Goal: Entertainment & Leisure: Consume media (video, audio)

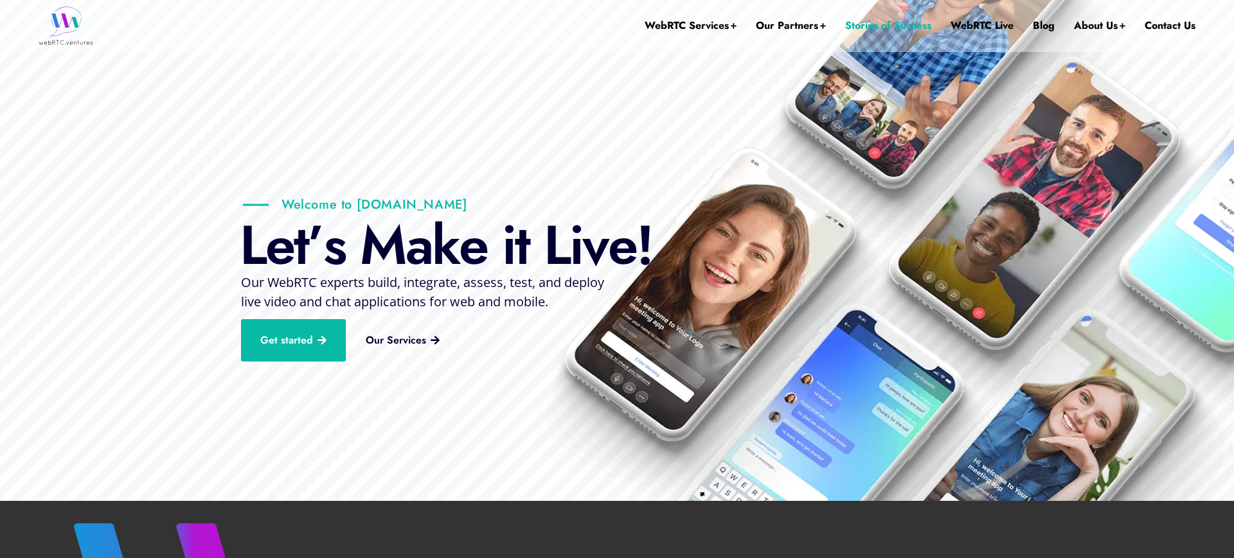
click at [901, 24] on link "Stories of Success" at bounding box center [888, 25] width 86 height 51
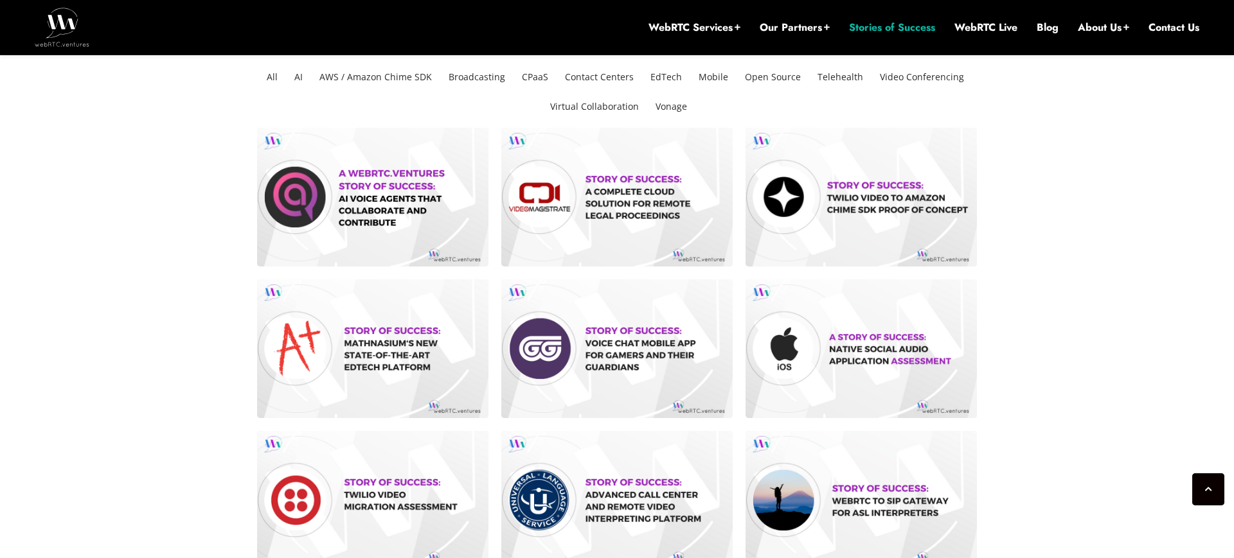
scroll to position [342, 0]
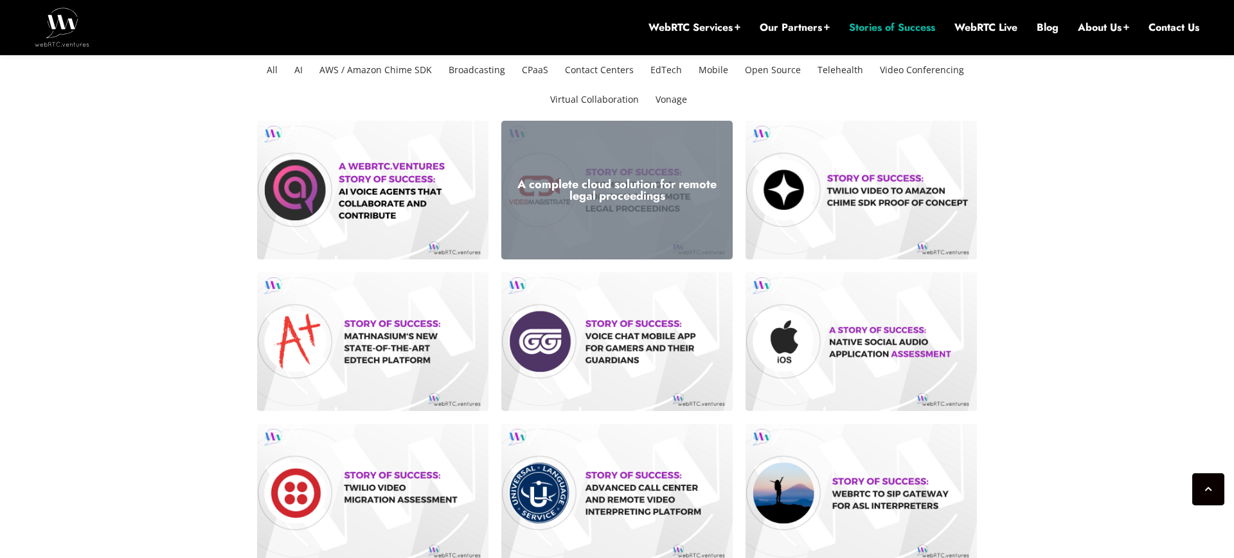
click at [644, 193] on h3 "A complete cloud solution for remote legal proceedings" at bounding box center [617, 190] width 212 height 23
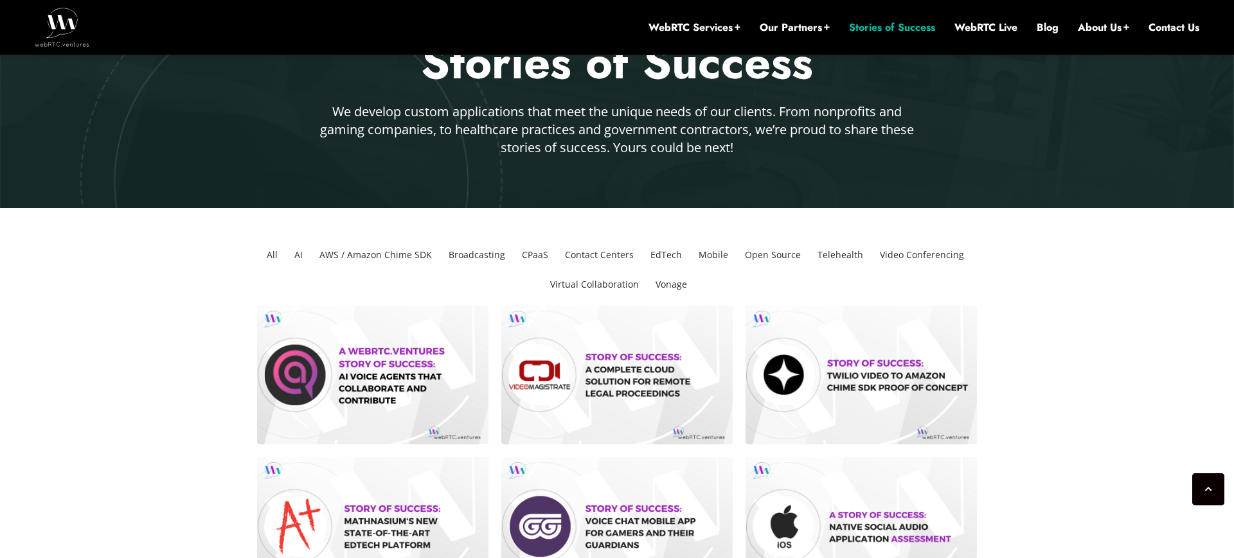
scroll to position [0, 0]
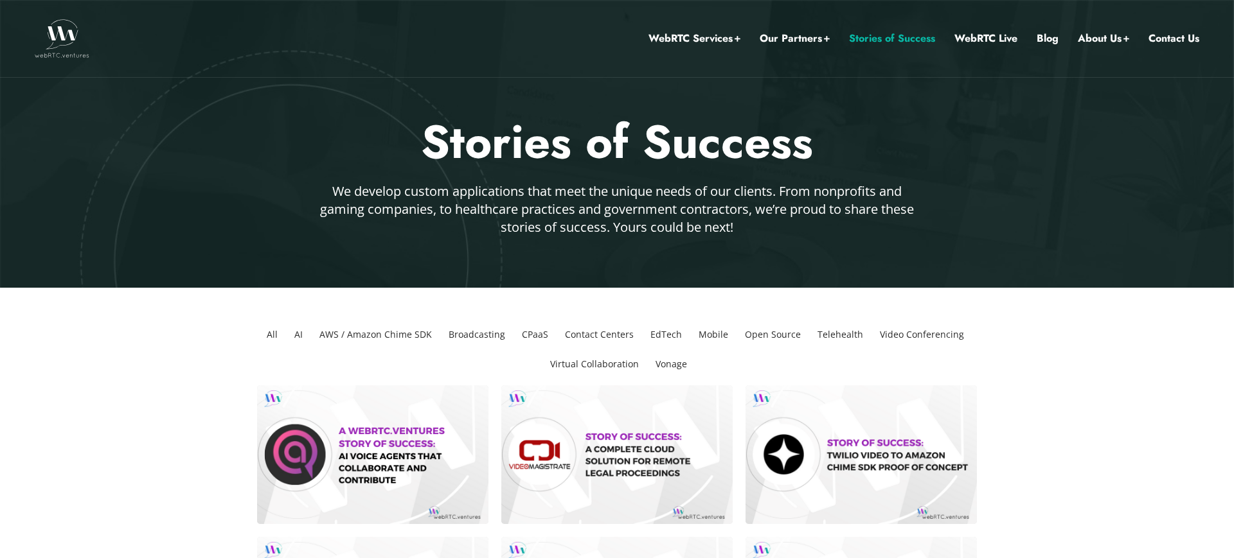
click at [65, 33] on img at bounding box center [62, 38] width 55 height 39
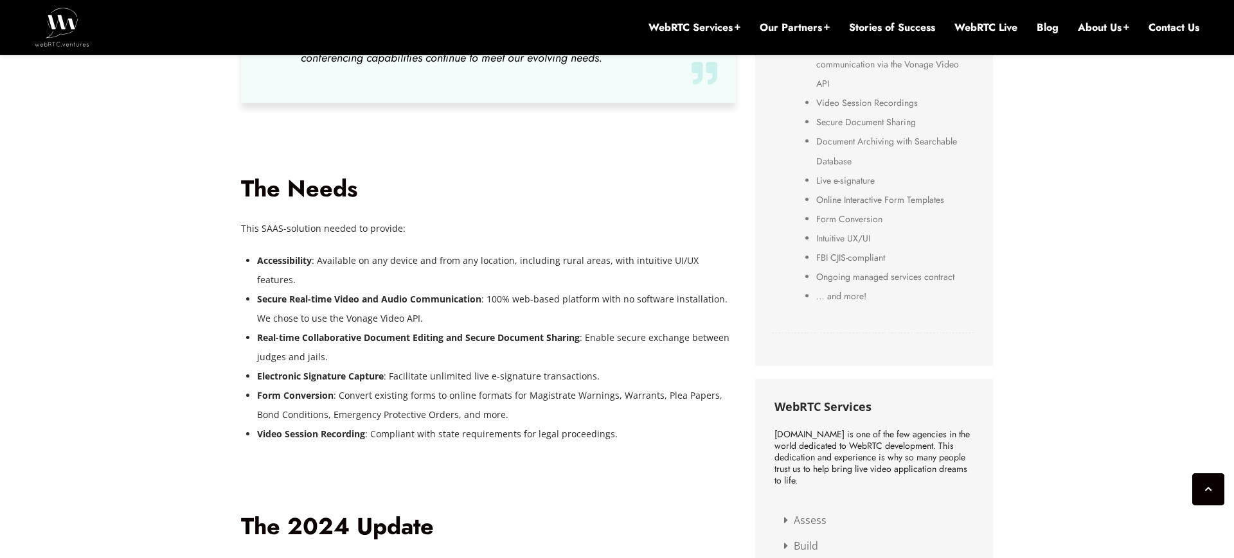
scroll to position [900, 0]
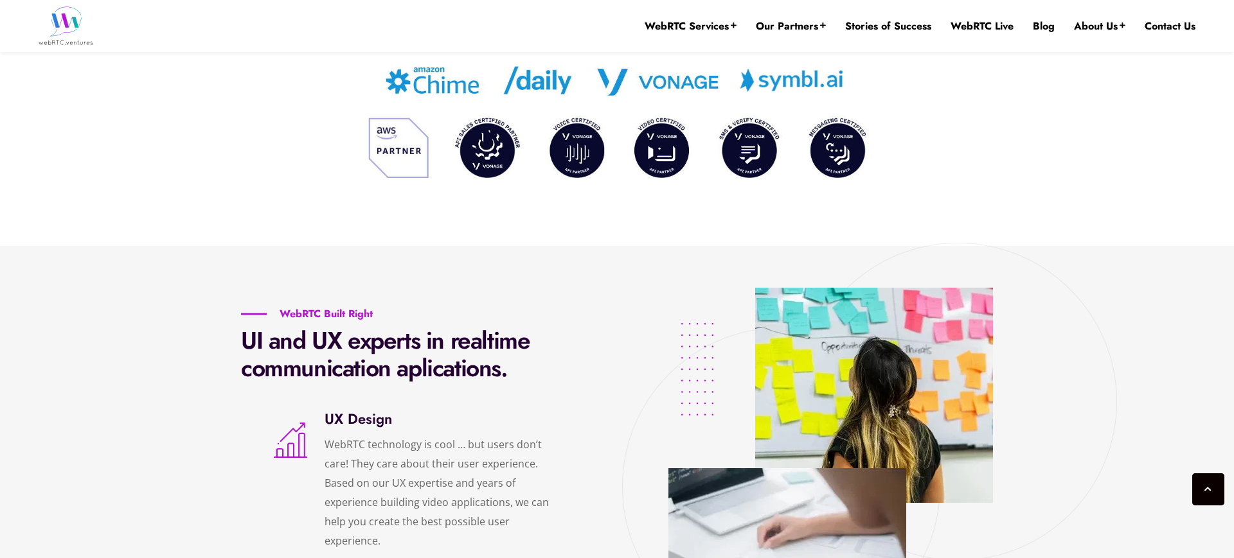
scroll to position [2086, 0]
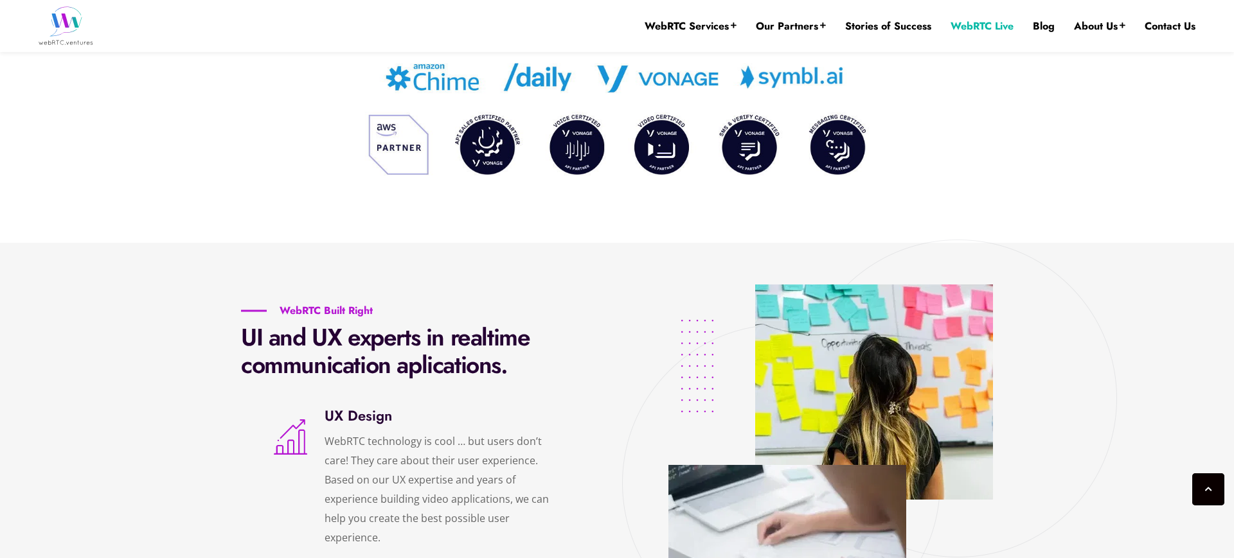
click at [986, 26] on link "WebRTC Live" at bounding box center [981, 26] width 63 height 14
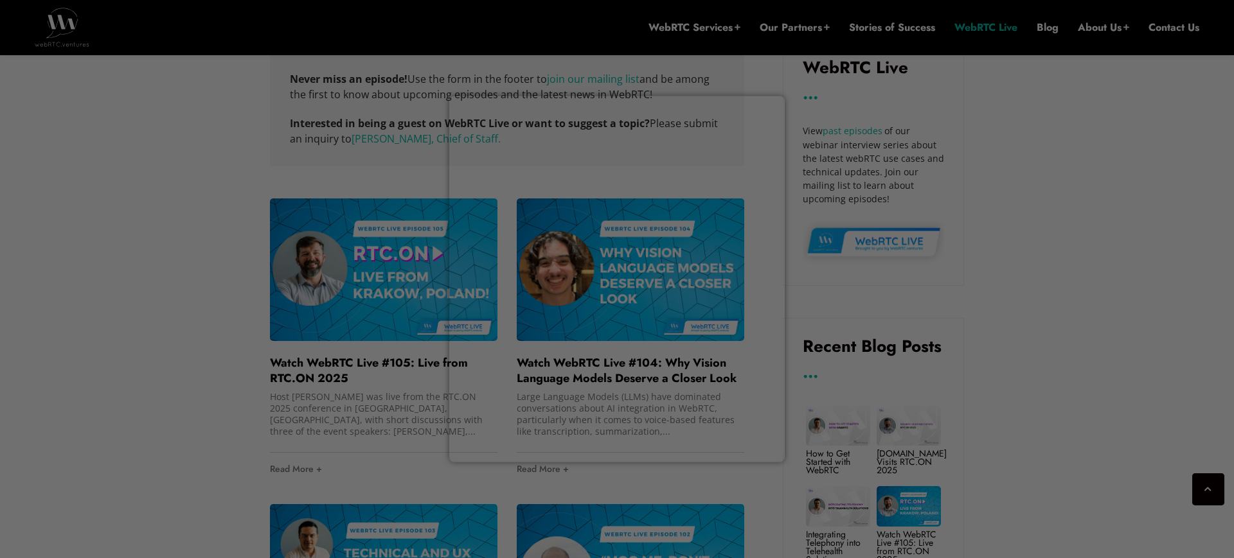
scroll to position [721, 0]
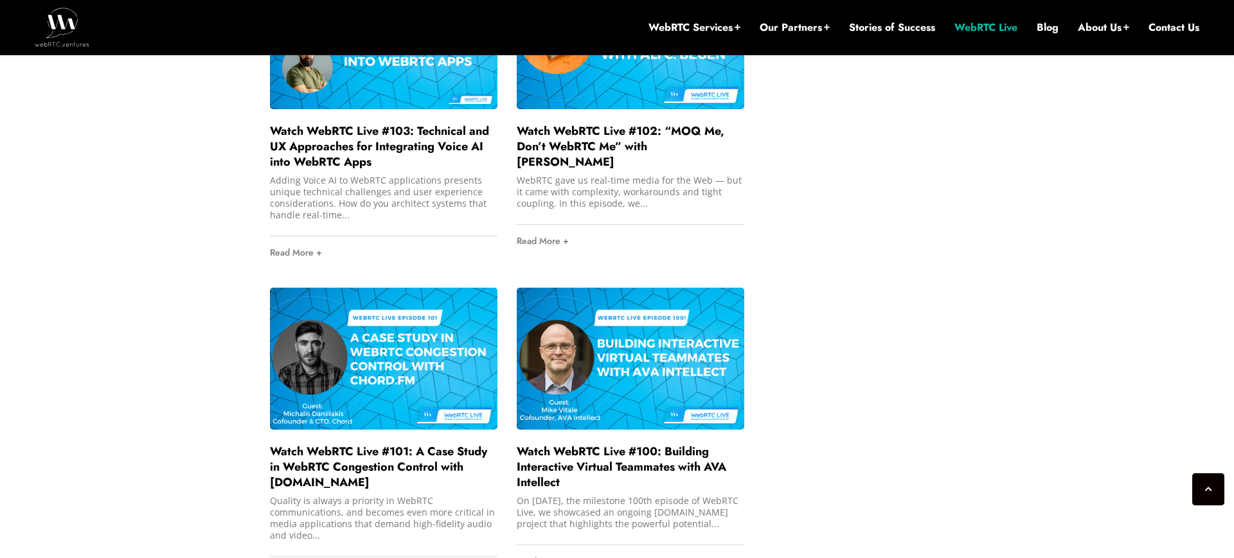
scroll to position [1227, 0]
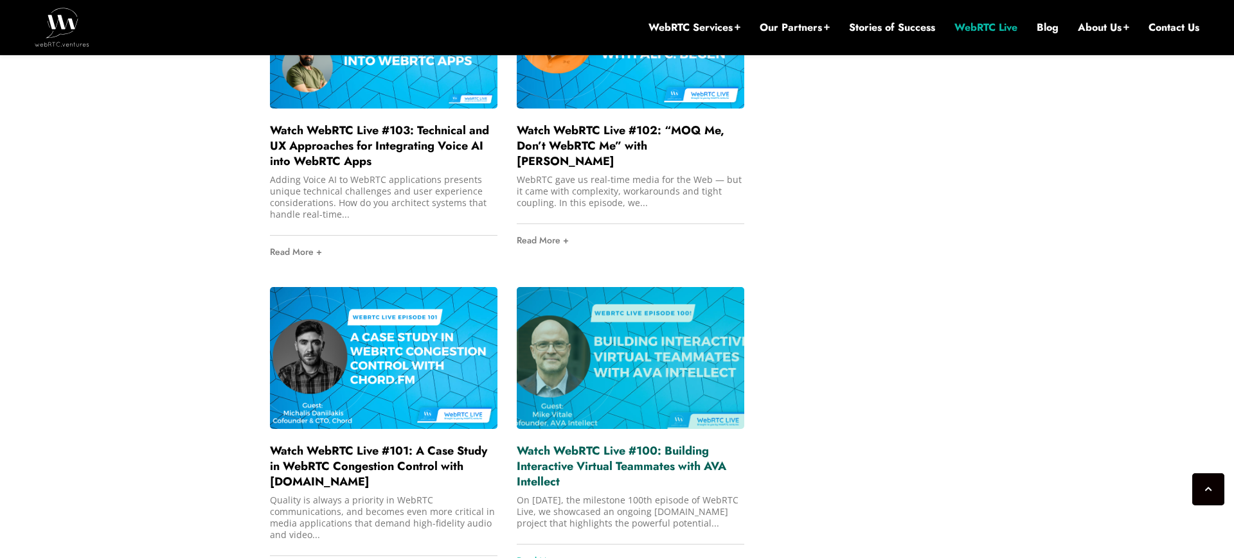
click at [593, 466] on link "Watch WebRTC Live #100: Building Interactive Virtual Teammates with AVA Intelle…" at bounding box center [621, 467] width 209 height 48
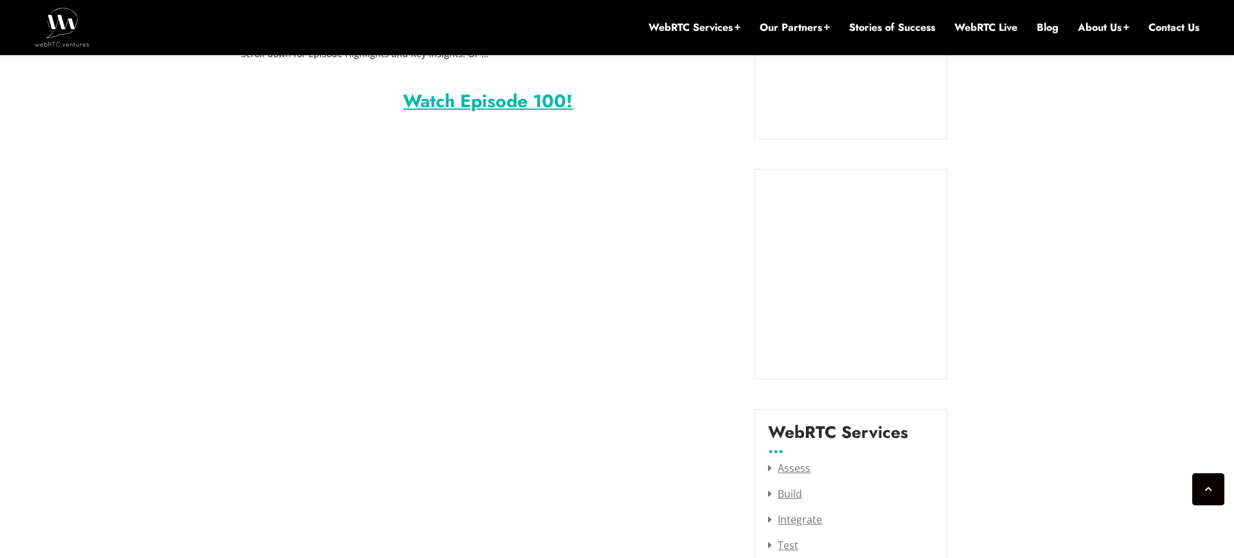
scroll to position [1344, 0]
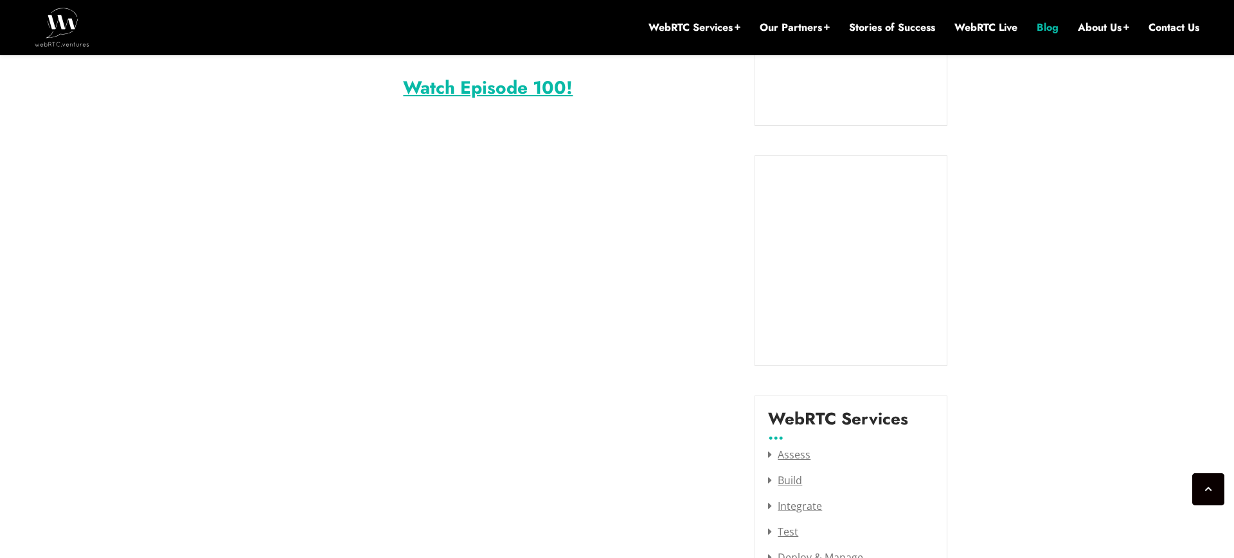
click at [1047, 30] on link "Blog" at bounding box center [1048, 28] width 22 height 14
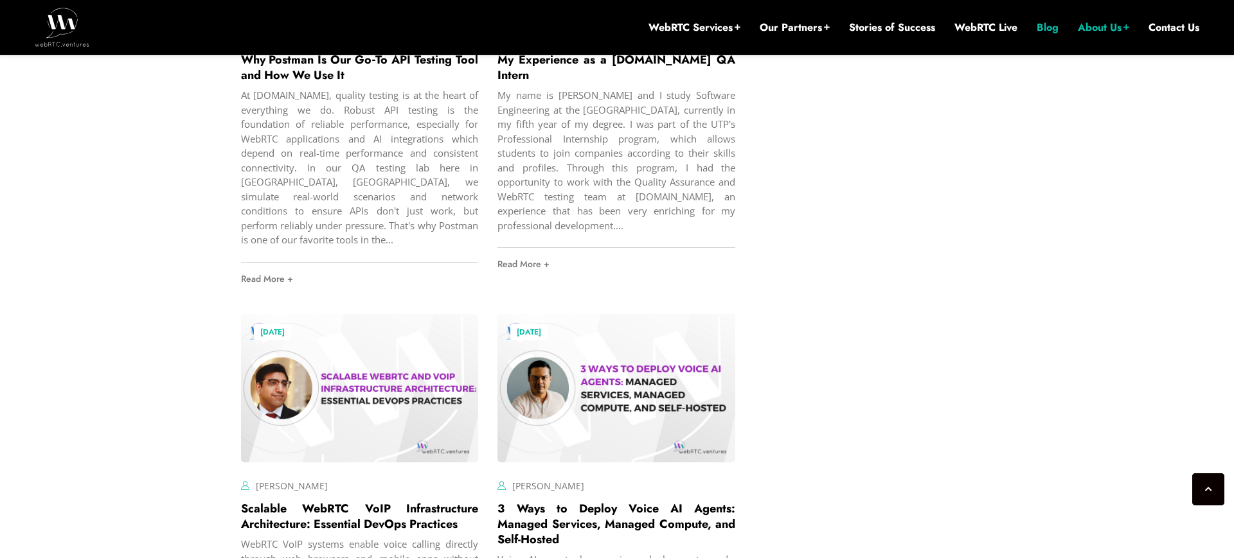
scroll to position [2047, 0]
click at [58, 21] on img at bounding box center [62, 27] width 55 height 39
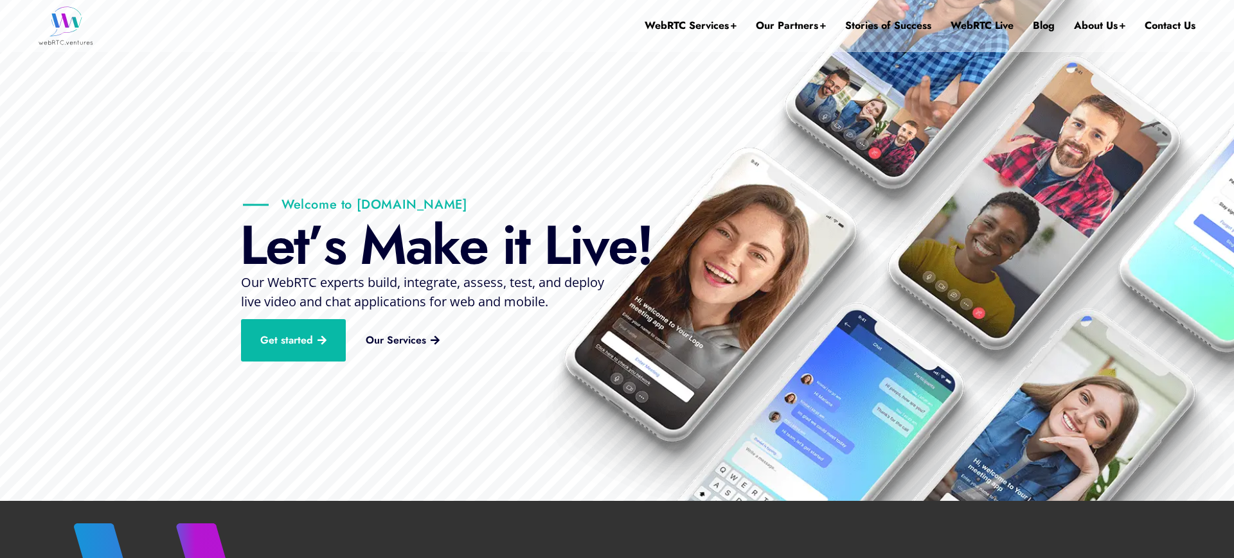
click at [976, 64] on img at bounding box center [618, 252] width 1234 height 512
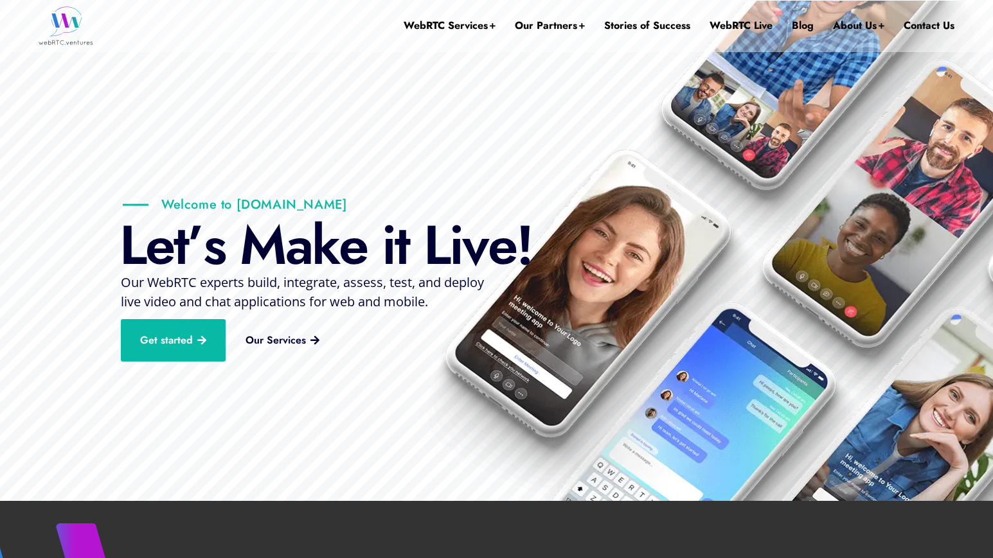
drag, startPoint x: 976, startPoint y: 64, endPoint x: 395, endPoint y: 0, distance: 585.1
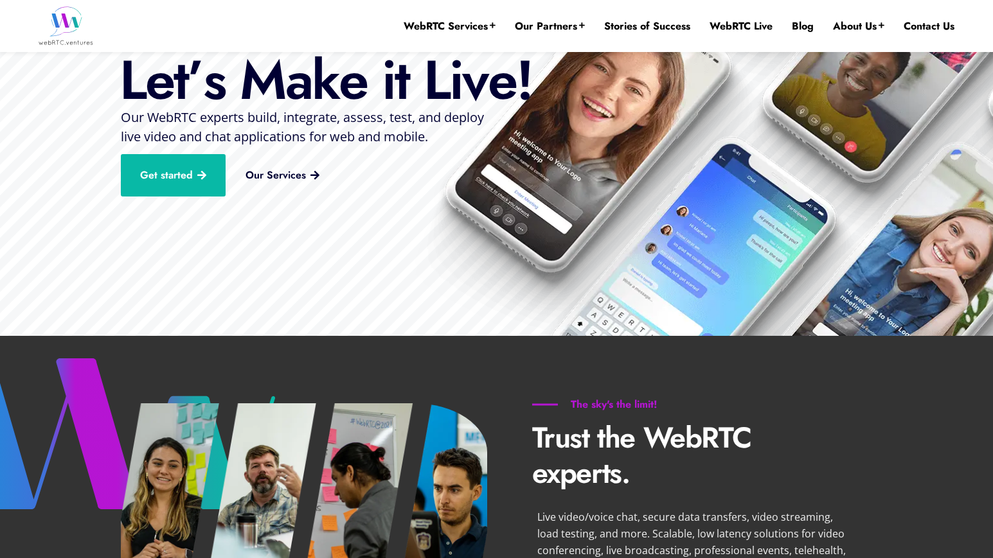
scroll to position [53, 0]
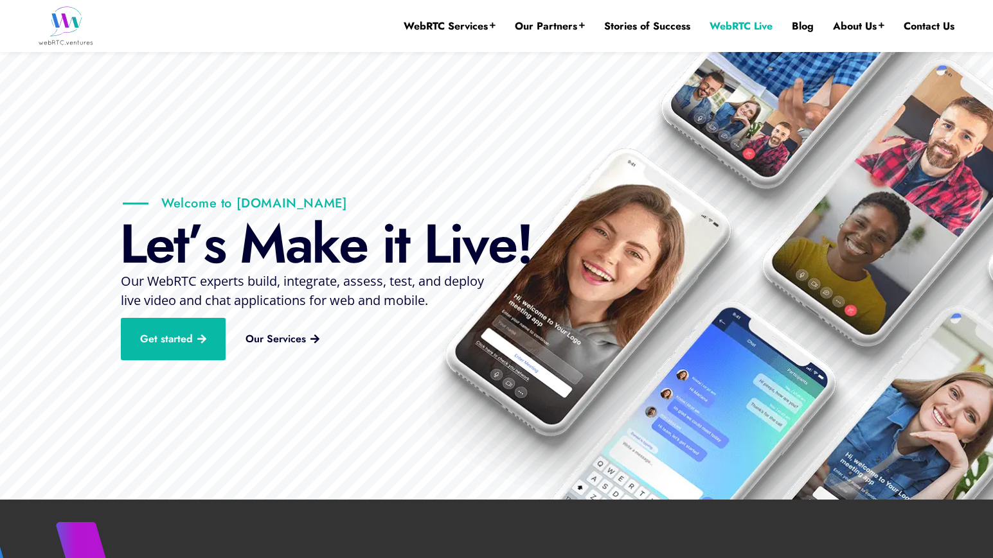
click at [743, 28] on link "WebRTC Live" at bounding box center [740, 26] width 63 height 14
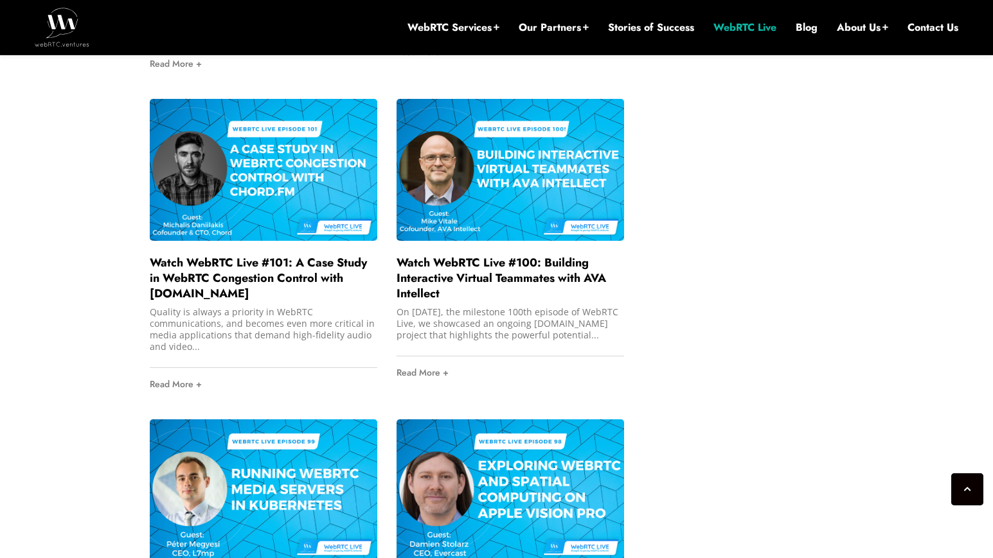
scroll to position [1421, 0]
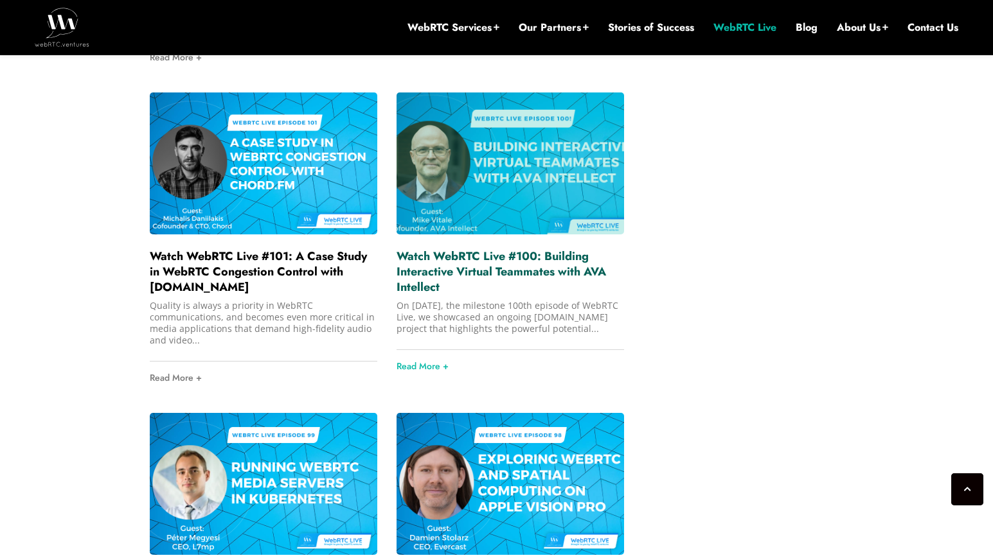
click at [434, 278] on link "Watch WebRTC Live #100: Building Interactive Virtual Teammates with AVA Intelle…" at bounding box center [500, 272] width 209 height 48
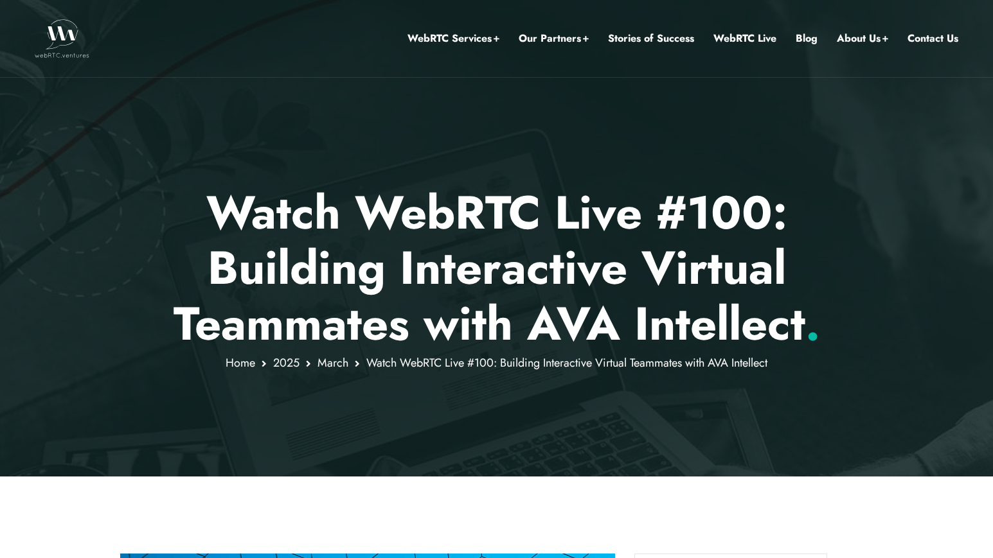
click at [132, 301] on p "Watch WebRTC Live #100: Building Interactive Virtual Teammates with AVA Intelle…" at bounding box center [496, 268] width 752 height 166
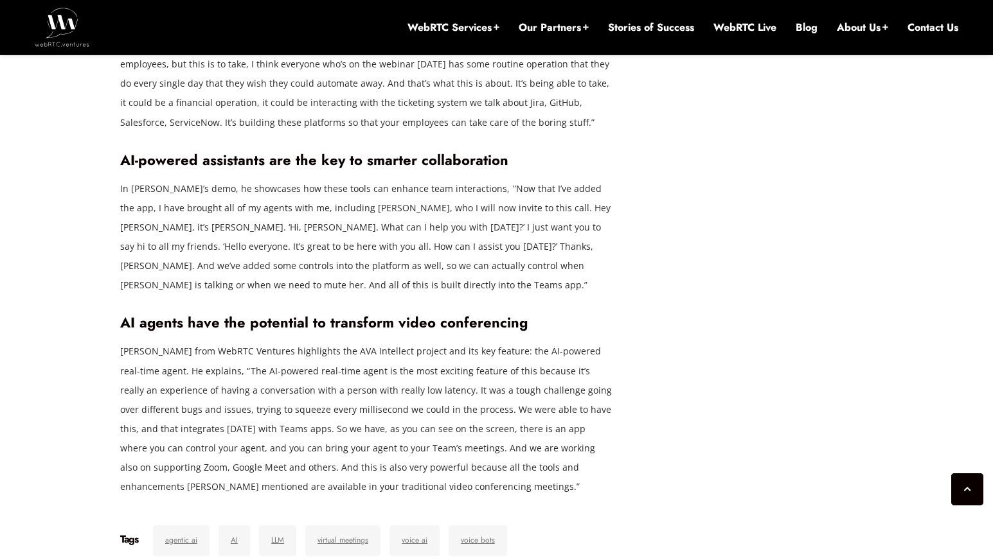
scroll to position [2505, 0]
